Goal: Information Seeking & Learning: Learn about a topic

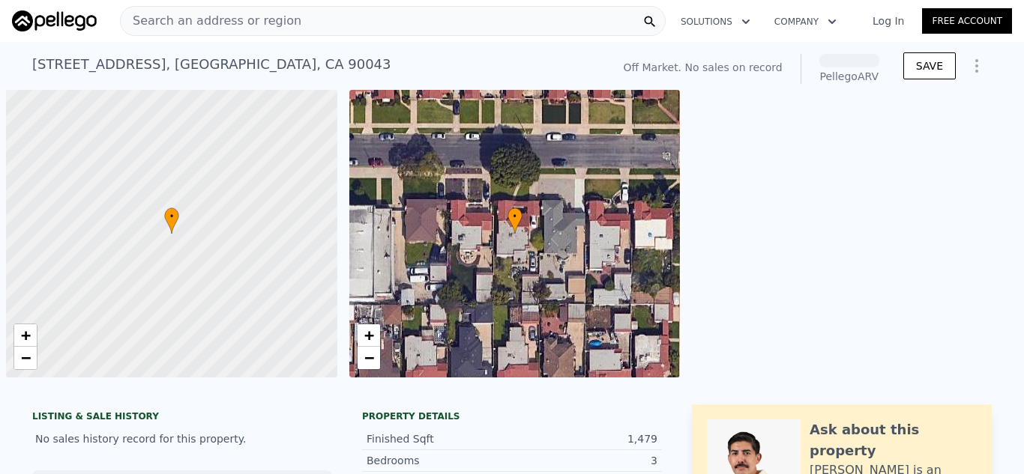
scroll to position [0, 6]
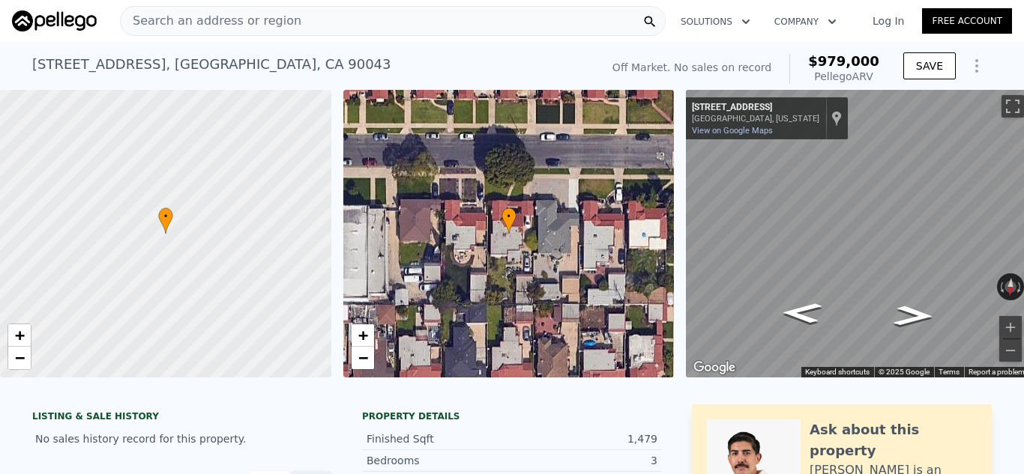
click at [463, 23] on div "Search an address or region" at bounding box center [393, 21] width 546 height 30
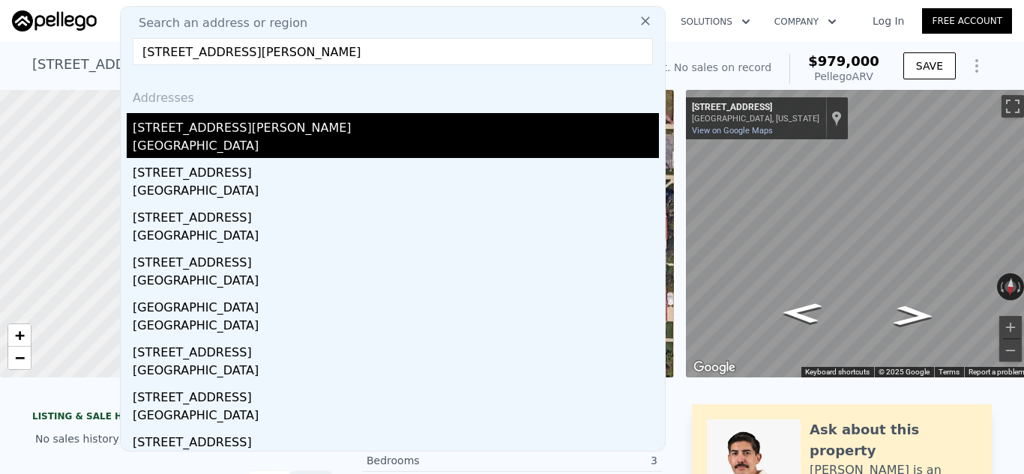
type input "[STREET_ADDRESS][PERSON_NAME]"
click at [263, 122] on div "[STREET_ADDRESS][PERSON_NAME]" at bounding box center [396, 125] width 526 height 24
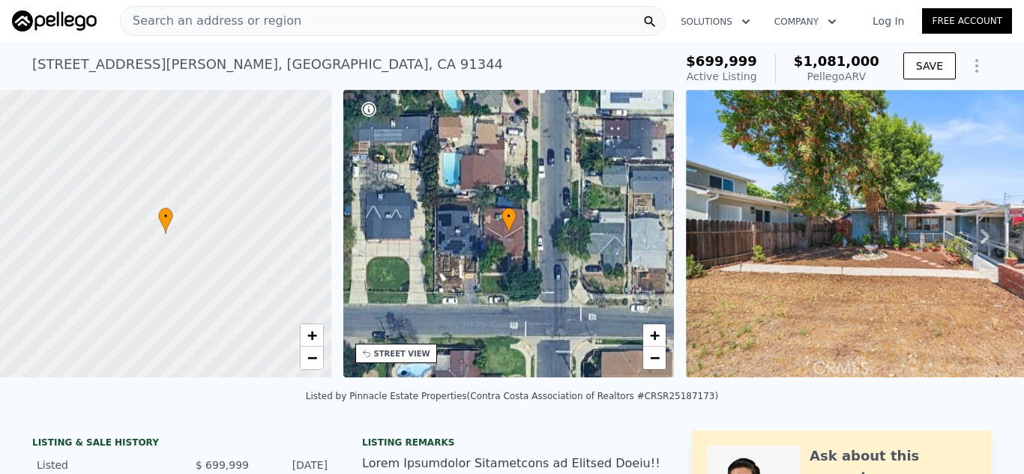
click at [345, 28] on div "Search an address or region" at bounding box center [393, 21] width 546 height 30
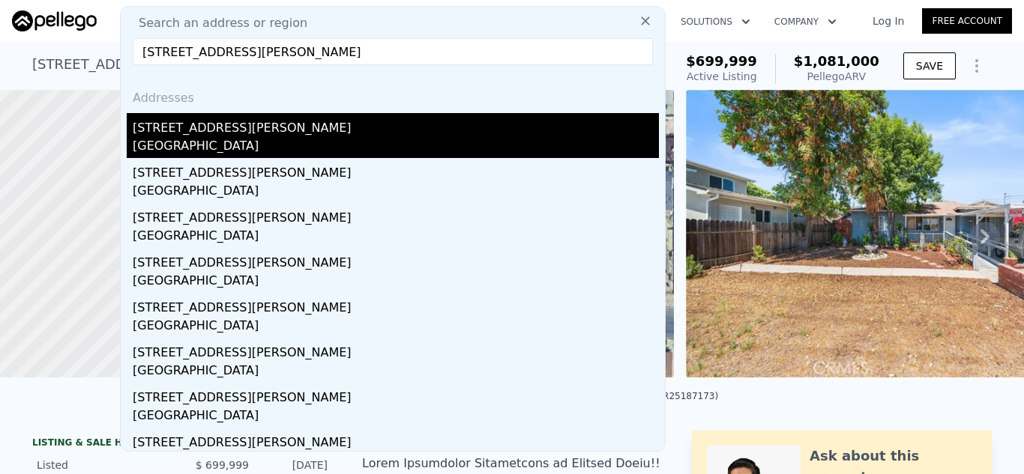
type input "[STREET_ADDRESS][PERSON_NAME]"
click at [299, 131] on div "[STREET_ADDRESS][PERSON_NAME]" at bounding box center [396, 125] width 526 height 24
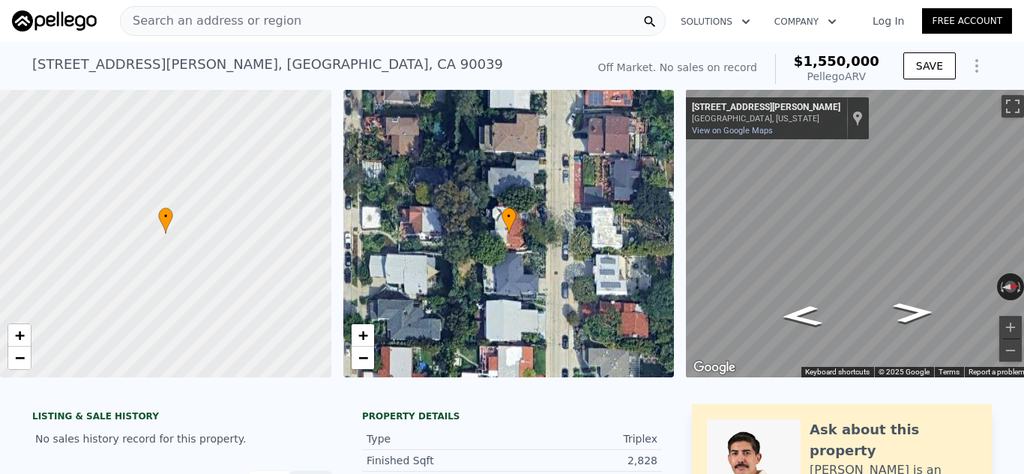
click at [383, 19] on div "Search an address or region" at bounding box center [393, 21] width 546 height 30
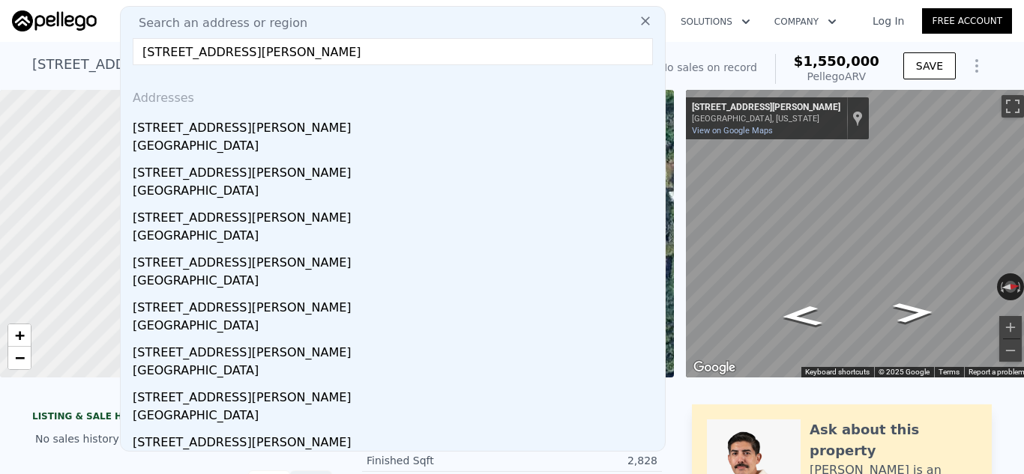
type input "[STREET_ADDRESS][PERSON_NAME]"
click at [268, 122] on div "[STREET_ADDRESS][PERSON_NAME]" at bounding box center [396, 125] width 526 height 24
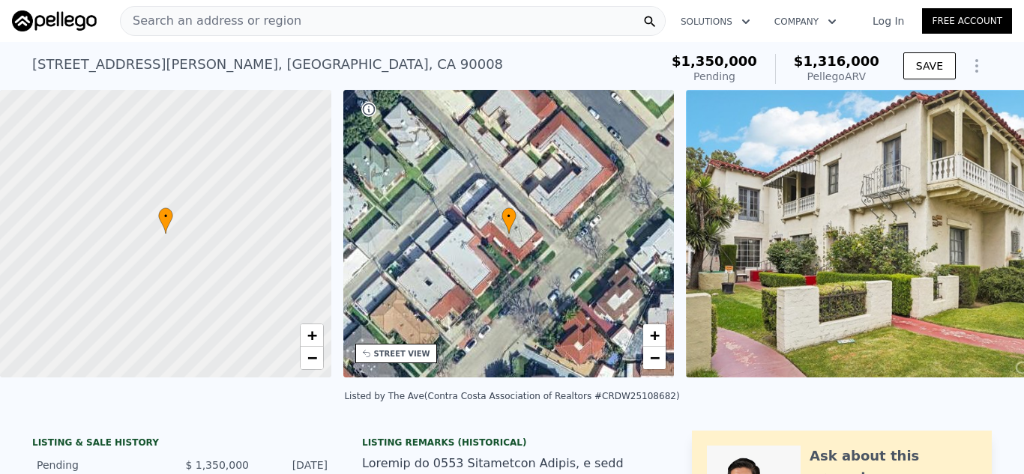
click at [461, 23] on div "Search an address or region" at bounding box center [393, 21] width 546 height 30
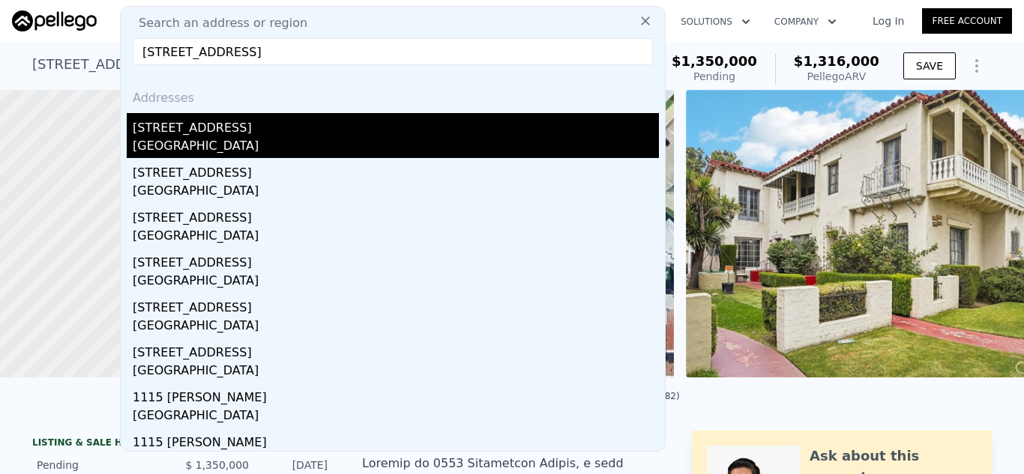
type input "[STREET_ADDRESS]"
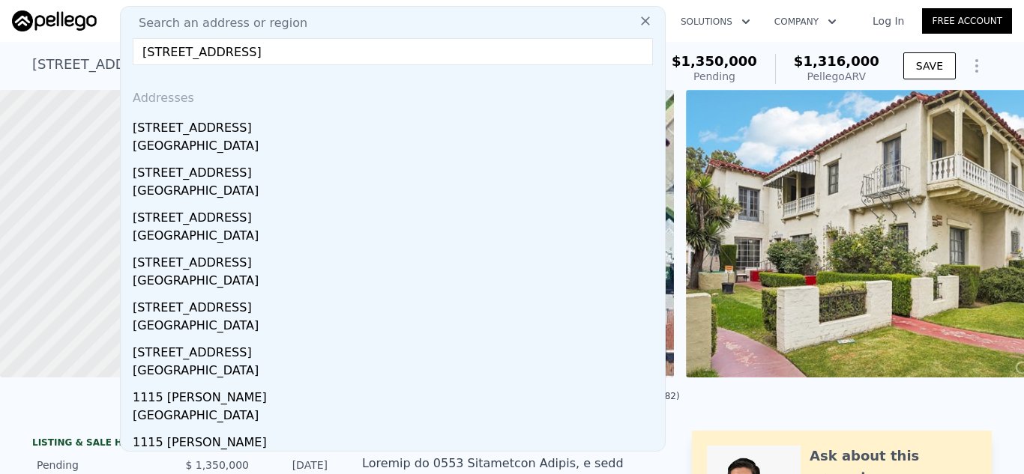
click at [357, 145] on div "[GEOGRAPHIC_DATA]" at bounding box center [396, 147] width 526 height 21
